Goal: Transaction & Acquisition: Subscribe to service/newsletter

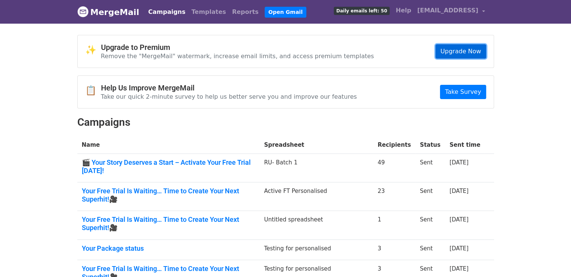
click at [472, 48] on link "Upgrade Now" at bounding box center [460, 51] width 50 height 14
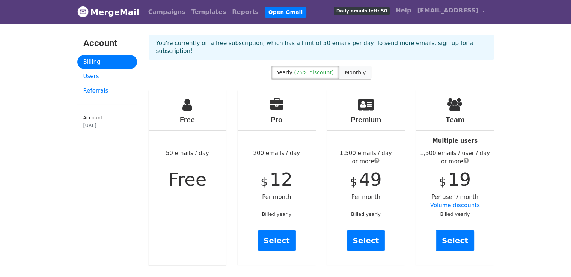
click at [350, 69] on span "Monthly" at bounding box center [355, 72] width 21 height 6
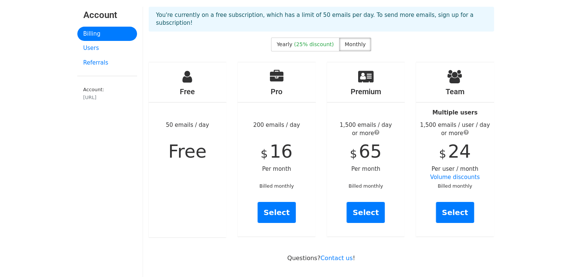
scroll to position [74, 0]
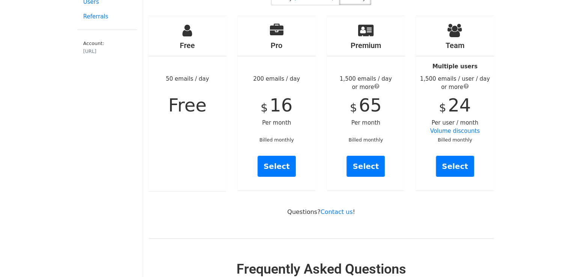
drag, startPoint x: 342, startPoint y: 69, endPoint x: 372, endPoint y: 81, distance: 32.7
click at [372, 81] on div "1,500 emails / day or more" at bounding box center [366, 83] width 78 height 17
click at [323, 108] on div "Premium 1,500 emails / day or more $ 65 Per month Billed monthly Select" at bounding box center [365, 103] width 89 height 175
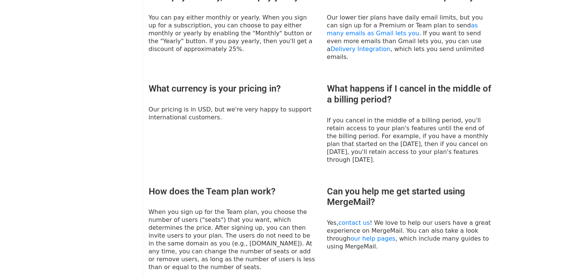
scroll to position [0, 0]
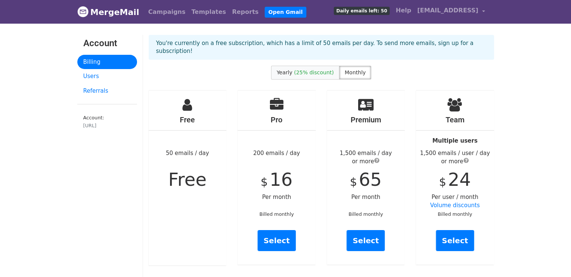
click at [312, 69] on span "(25% discount)" at bounding box center [314, 72] width 40 height 6
click at [341, 66] on label "Monthly" at bounding box center [355, 73] width 32 height 14
click at [96, 75] on link "Users" at bounding box center [107, 76] width 60 height 15
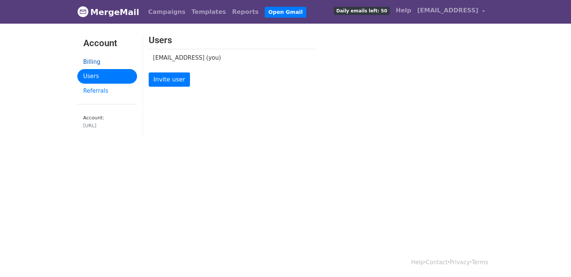
click at [93, 62] on link "Billing" at bounding box center [107, 62] width 60 height 15
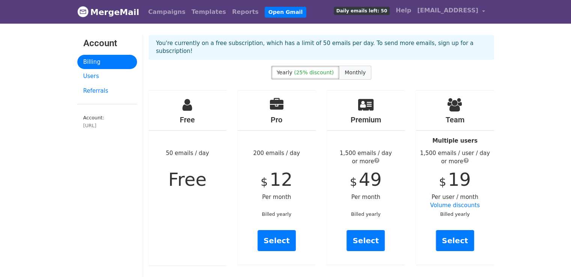
click at [353, 69] on span "Monthly" at bounding box center [355, 72] width 21 height 6
